Goal: Complete application form: Complete application form

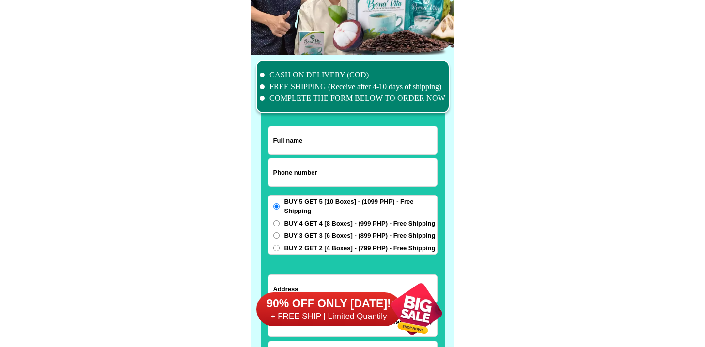
scroll to position [7531, 0]
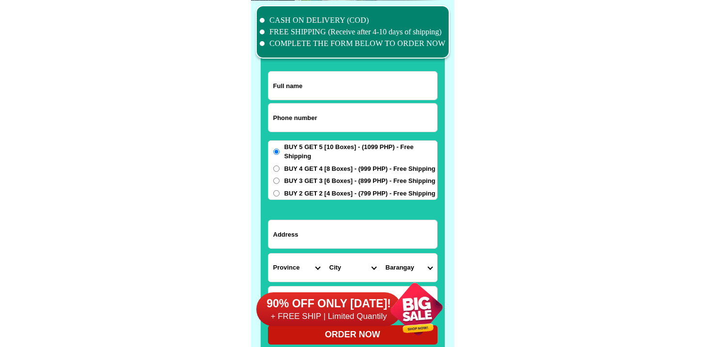
click at [327, 131] on input "Input phone_number" at bounding box center [352, 118] width 169 height 28
paste input "9537303933"
type input "09537303933"
click at [318, 90] on input "Input full_name" at bounding box center [352, 86] width 169 height 28
paste input "[PERSON_NAME] [EMAIL_ADDRESS][DOMAIN_NAME]"
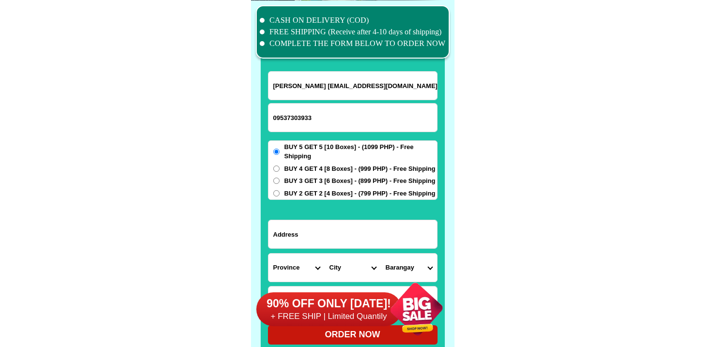
type input "[PERSON_NAME] [EMAIL_ADDRESS][DOMAIN_NAME]"
click at [355, 239] on input "Input address" at bounding box center [352, 234] width 169 height 28
paste input "Purok 4 cumu Integrated school"
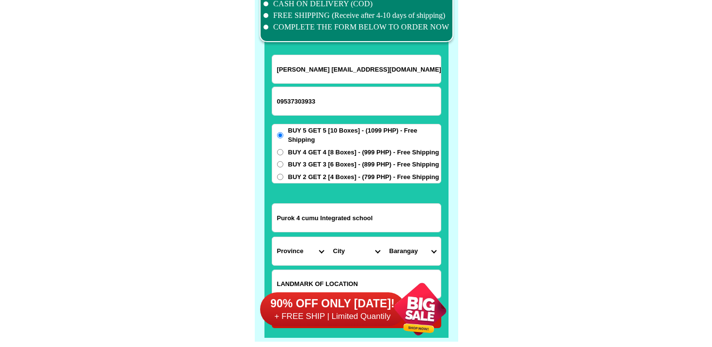
scroll to position [7555, 0]
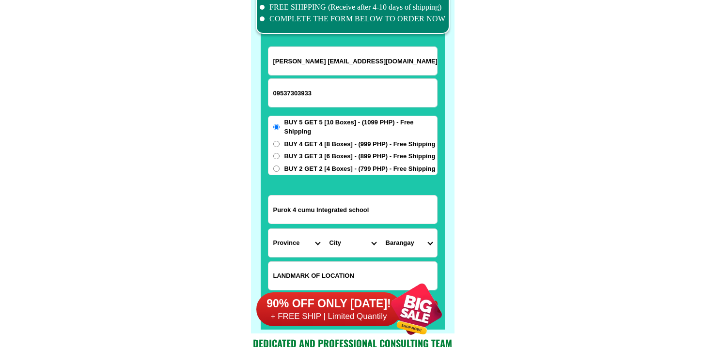
type input "Purok 4 cumu Integrated school"
click at [320, 232] on select "Province [GEOGRAPHIC_DATA] [GEOGRAPHIC_DATA] [GEOGRAPHIC_DATA] [GEOGRAPHIC_DATA…" at bounding box center [296, 243] width 56 height 28
select select "63_869"
click at [268, 229] on select "Province [GEOGRAPHIC_DATA] [GEOGRAPHIC_DATA] [GEOGRAPHIC_DATA] [GEOGRAPHIC_DATA…" at bounding box center [296, 243] width 56 height 28
click at [335, 252] on select "City Abulug Allacapan Amulung [GEOGRAPHIC_DATA][PERSON_NAME] [GEOGRAPHIC_DATA] …" at bounding box center [353, 243] width 56 height 28
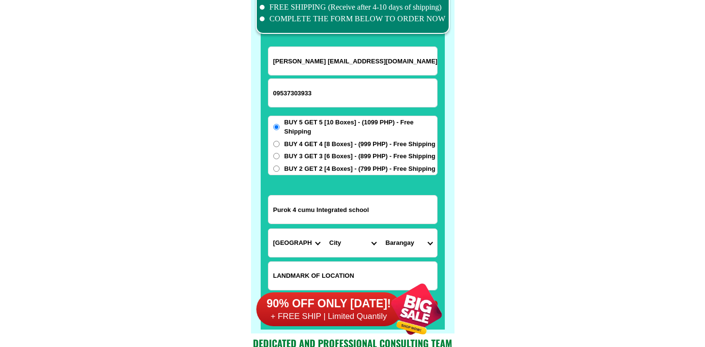
select select "63_8696741"
click at [325, 229] on select "City Abulug Allacapan Amulung [GEOGRAPHIC_DATA][PERSON_NAME] [GEOGRAPHIC_DATA] …" at bounding box center [353, 243] width 56 height 28
click at [391, 252] on select "Barangay Abolo Agguirit Alitungtung Annabuculan Annafatan Anquiray Babayuan Bac…" at bounding box center [409, 243] width 56 height 28
click at [415, 246] on select "Barangay Abolo Agguirit Alitungtung Annabuculan Annafatan Anquiray Babayuan Bac…" at bounding box center [409, 243] width 56 height 28
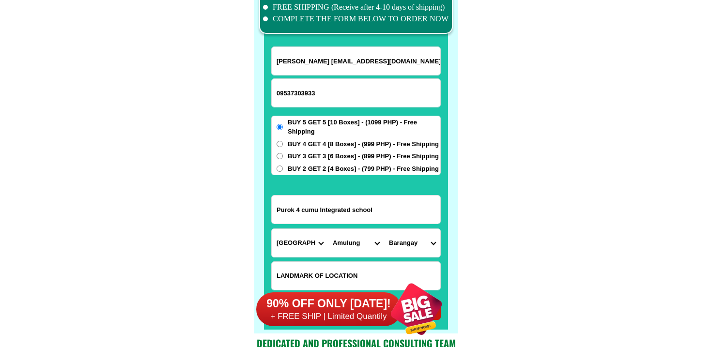
click at [312, 237] on select "Province [GEOGRAPHIC_DATA] [GEOGRAPHIC_DATA] [GEOGRAPHIC_DATA] [GEOGRAPHIC_DATA…" at bounding box center [300, 243] width 56 height 28
select select "63_305"
click at [272, 229] on select "Province [GEOGRAPHIC_DATA] [GEOGRAPHIC_DATA] [GEOGRAPHIC_DATA] [GEOGRAPHIC_DATA…" at bounding box center [300, 243] width 56 height 28
click at [351, 247] on select "City [GEOGRAPHIC_DATA] [PERSON_NAME]-city [GEOGRAPHIC_DATA] [PERSON_NAME] Echag…" at bounding box center [356, 243] width 56 height 28
select select "63_3057751"
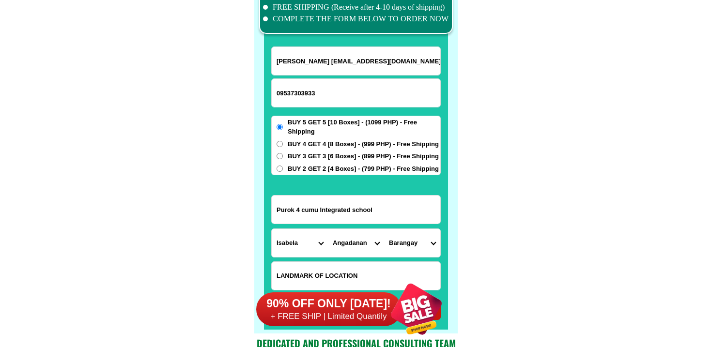
click at [328, 229] on select "City [GEOGRAPHIC_DATA] [PERSON_NAME]-city [GEOGRAPHIC_DATA] [PERSON_NAME] Echag…" at bounding box center [356, 243] width 56 height 28
click at [408, 245] on select "Barangay Allangigan Aniog Baniket Bannawag Bantug Barangcuag [GEOGRAPHIC_DATA] …" at bounding box center [412, 243] width 56 height 28
select select "63_30577513385"
click at [384, 229] on select "Barangay Allangigan Aniog Baniket Bannawag Bantug Barangcuag [GEOGRAPHIC_DATA] …" at bounding box center [412, 243] width 56 height 28
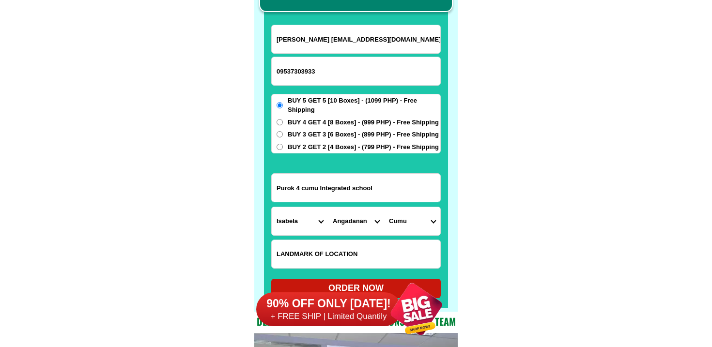
scroll to position [7585, 0]
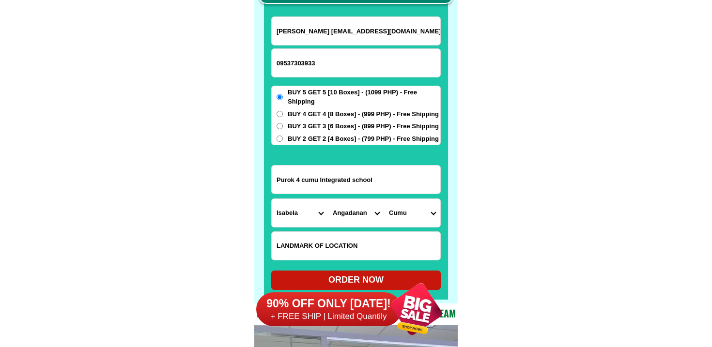
click at [317, 278] on div "90% OFF ONLY [DATE]! + FREE SHIP | Limited Quantily" at bounding box center [355, 309] width 198 height 76
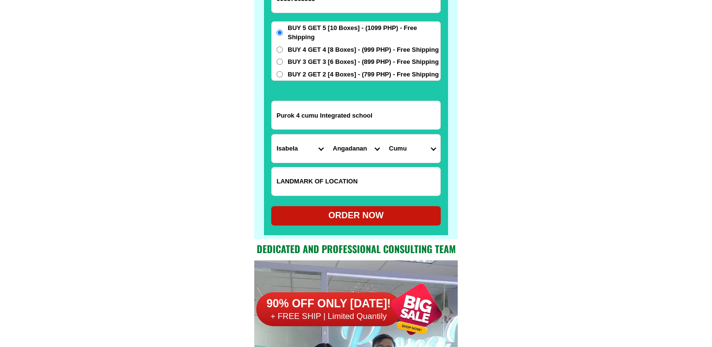
scroll to position [7641, 0]
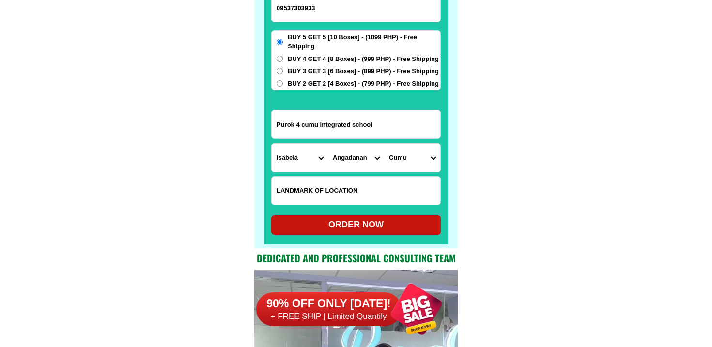
click at [312, 225] on div "ORDER NOW" at bounding box center [356, 224] width 170 height 13
radio input "true"
